Goal: Find specific page/section: Find specific page/section

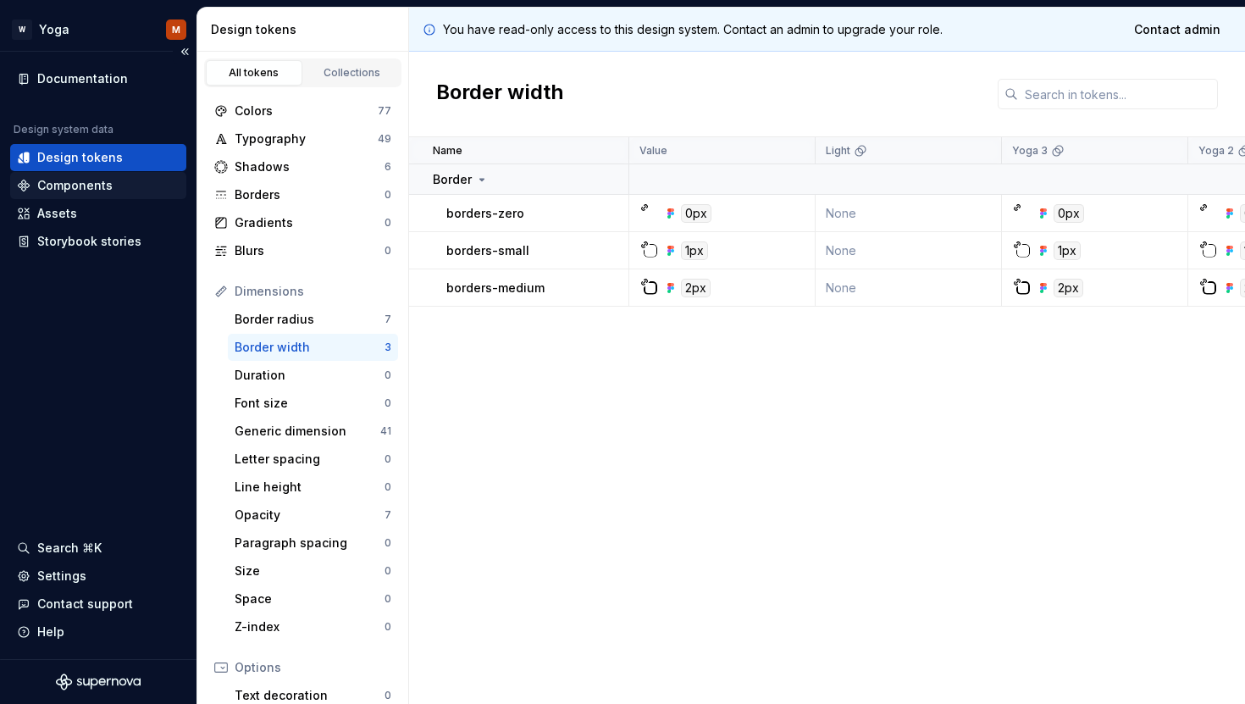
click at [62, 185] on div "Components" at bounding box center [74, 185] width 75 height 17
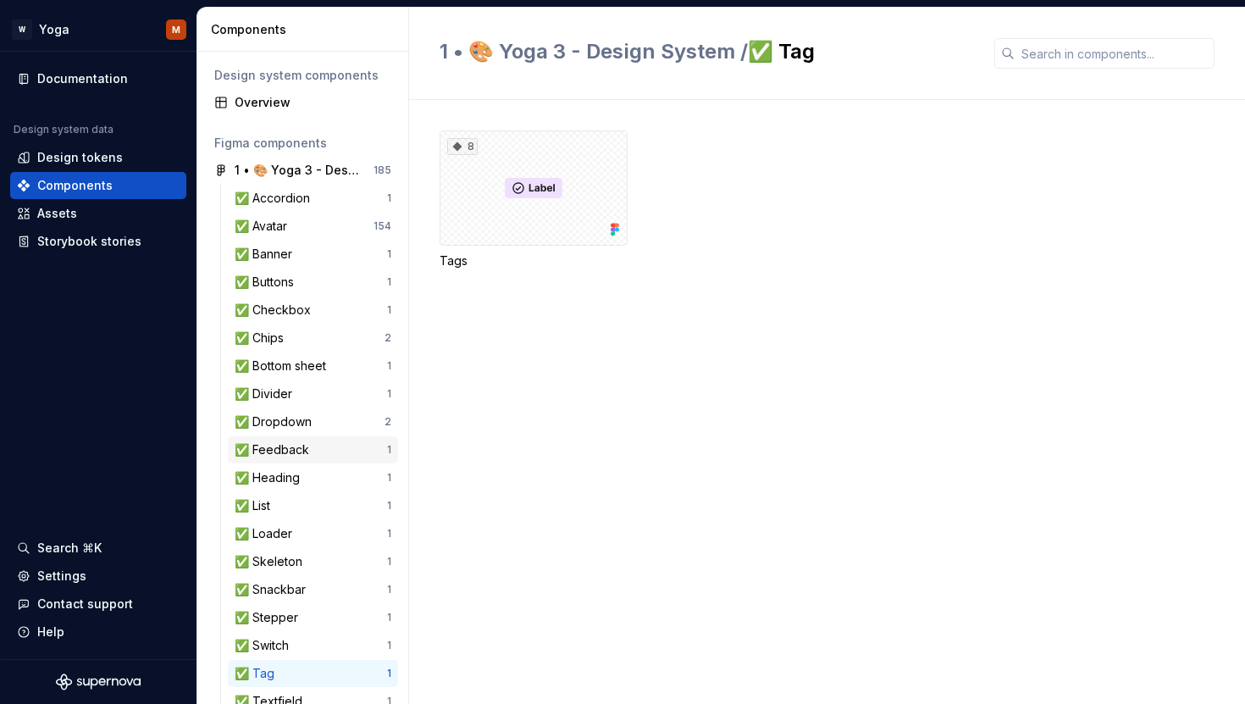
scroll to position [197, 0]
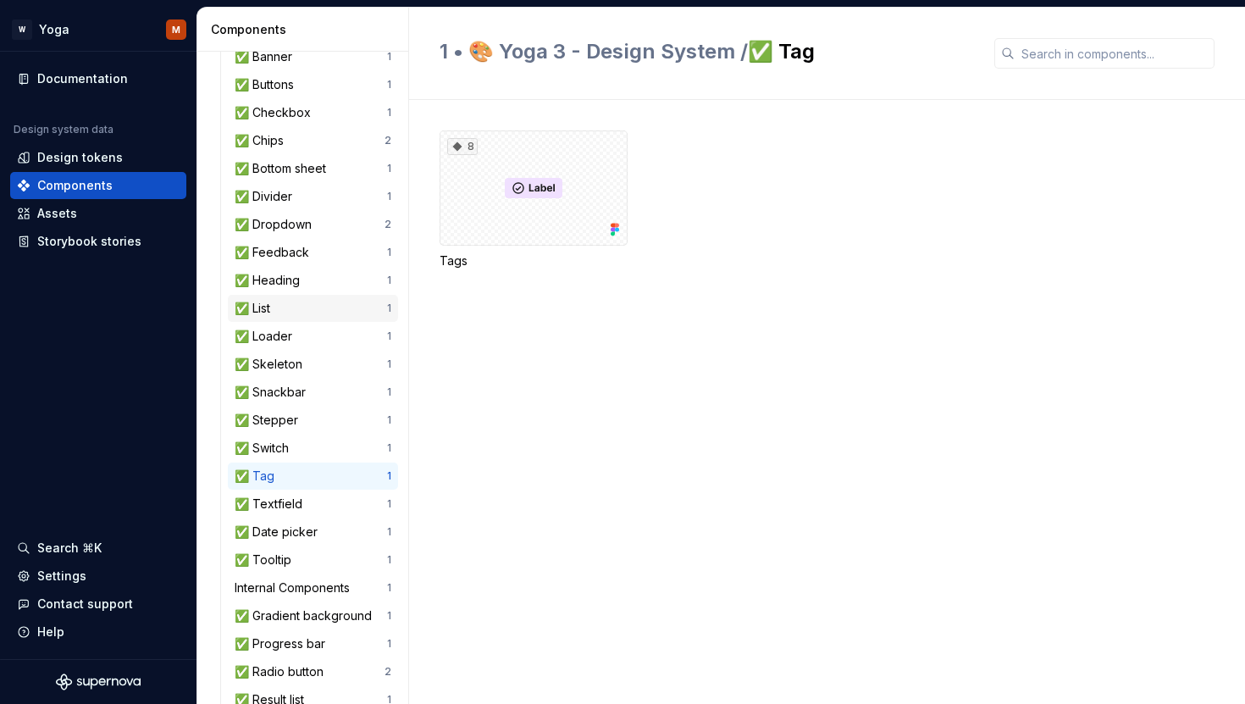
click at [255, 300] on div "✅ List" at bounding box center [256, 308] width 42 height 17
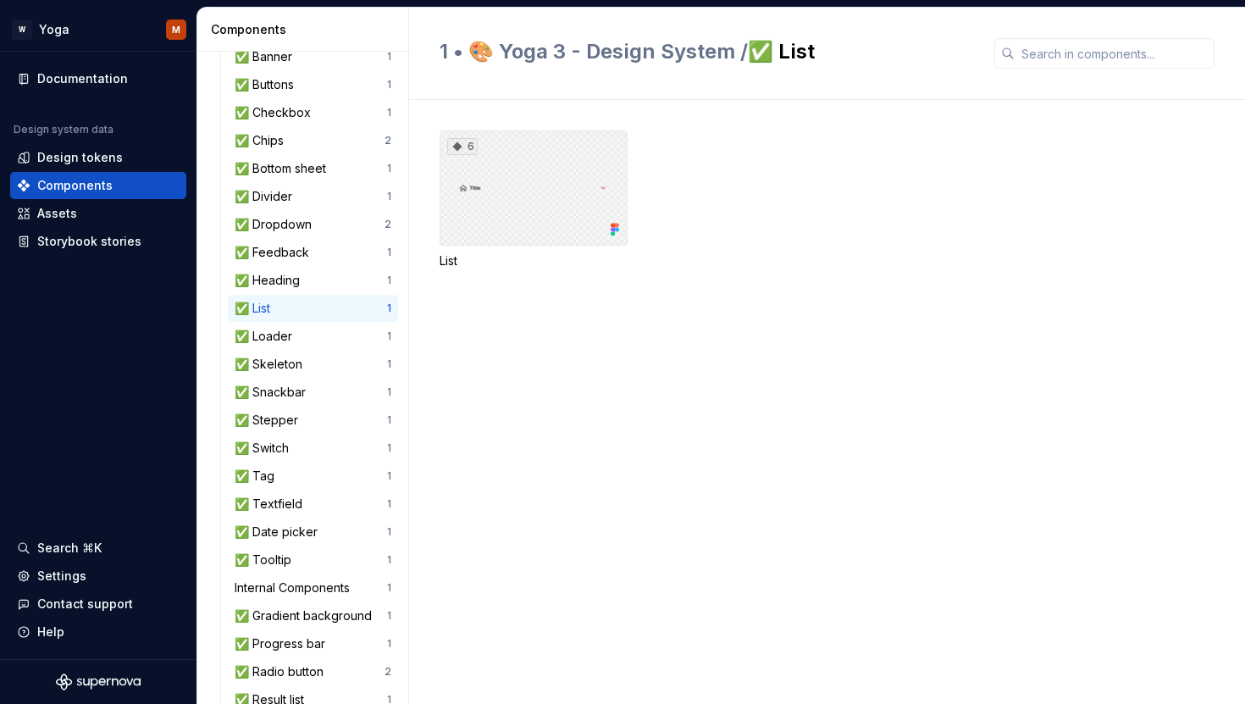
click at [538, 172] on div "6" at bounding box center [534, 187] width 188 height 115
